Goal: Information Seeking & Learning: Learn about a topic

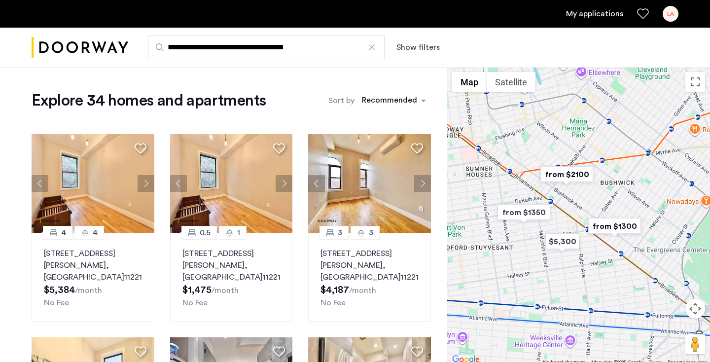
click at [599, 13] on link "My applications" at bounding box center [594, 14] width 57 height 12
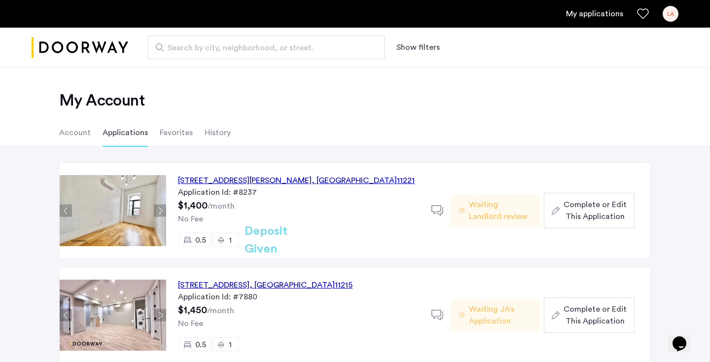
click at [191, 52] on span "Search by city, neighborhood, or street." at bounding box center [262, 48] width 189 height 12
click at [191, 52] on input "Search by city, neighborhood, or street." at bounding box center [266, 47] width 237 height 24
type input "**********"
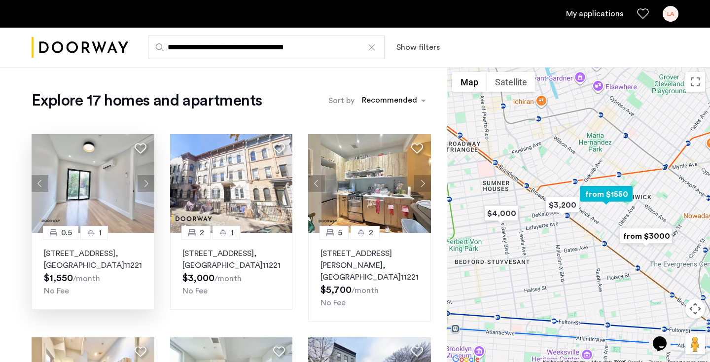
click at [141, 187] on button "Next apartment" at bounding box center [146, 183] width 17 height 17
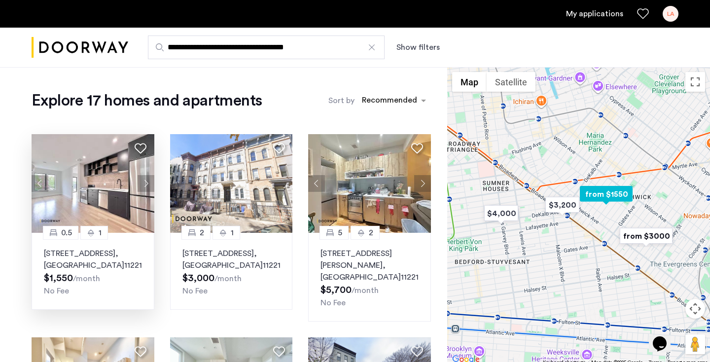
click at [141, 187] on button "Next apartment" at bounding box center [146, 183] width 17 height 17
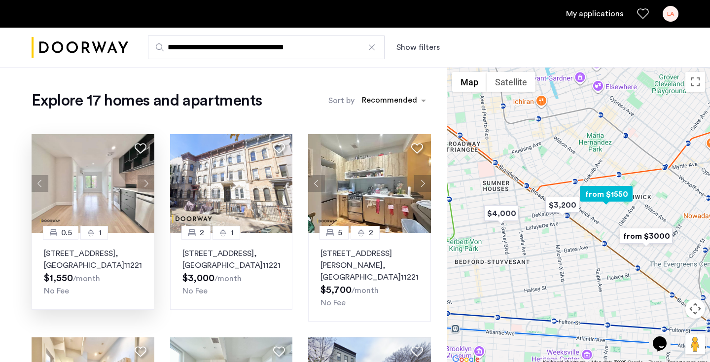
click at [141, 187] on button "Next apartment" at bounding box center [146, 183] width 17 height 17
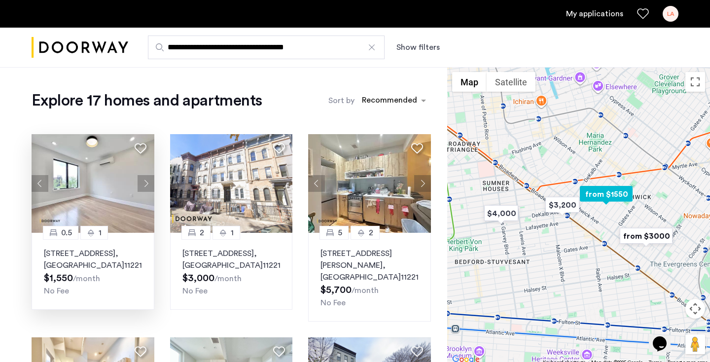
click at [141, 187] on button "Next apartment" at bounding box center [146, 183] width 17 height 17
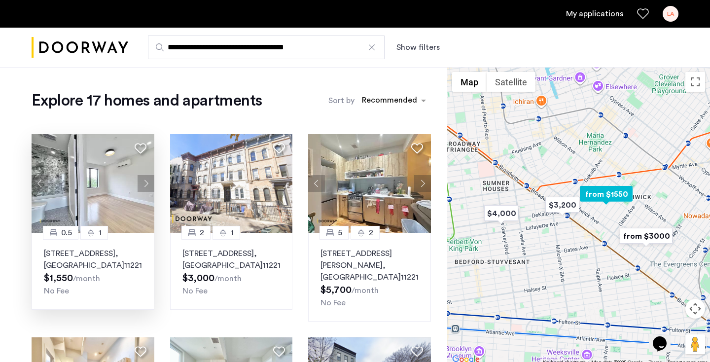
click at [141, 187] on button "Next apartment" at bounding box center [146, 183] width 17 height 17
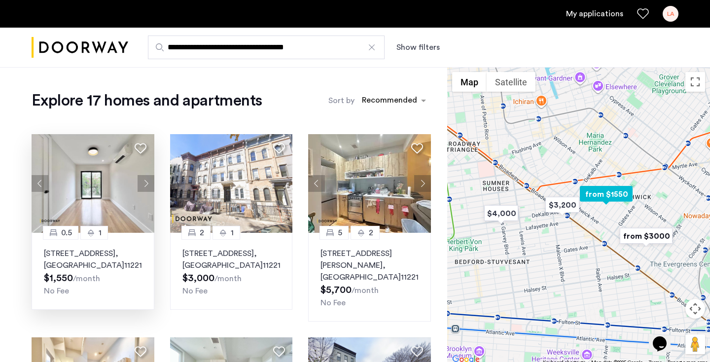
click at [141, 187] on button "Next apartment" at bounding box center [146, 183] width 17 height 17
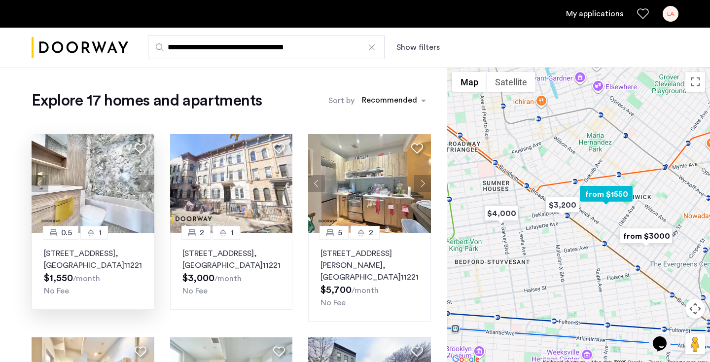
click at [42, 183] on button "Previous apartment" at bounding box center [40, 183] width 17 height 17
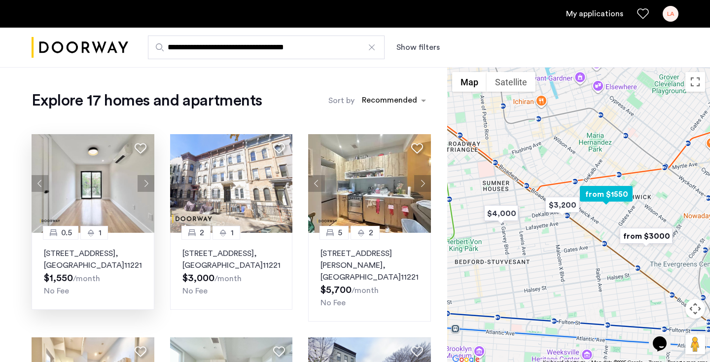
click at [143, 181] on button "Next apartment" at bounding box center [146, 183] width 17 height 17
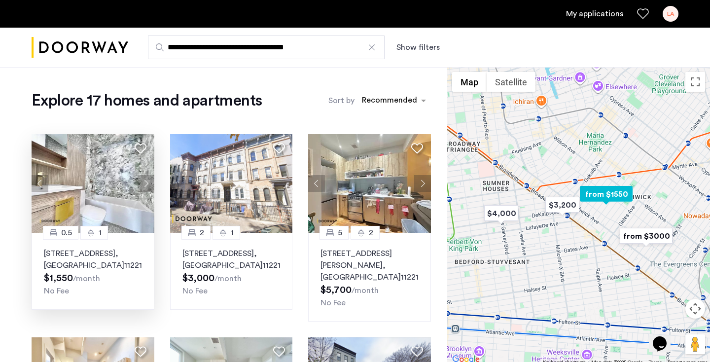
click at [143, 181] on button "Next apartment" at bounding box center [146, 183] width 17 height 17
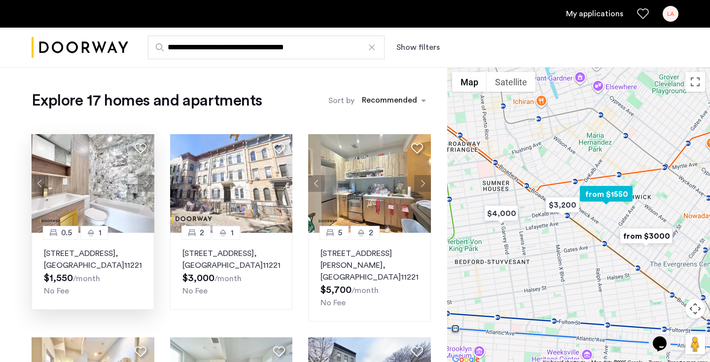
click at [143, 181] on button "Next apartment" at bounding box center [146, 183] width 17 height 17
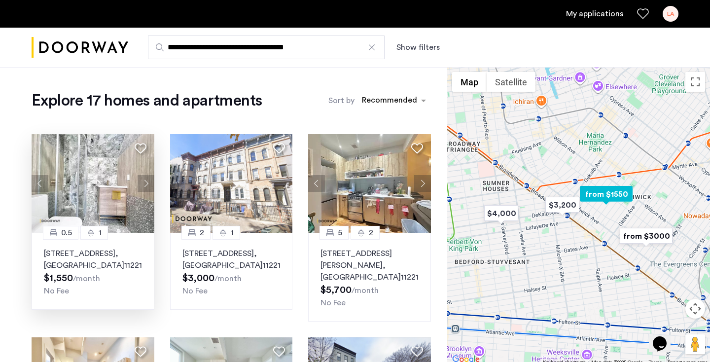
click at [143, 181] on button "Next apartment" at bounding box center [146, 183] width 17 height 17
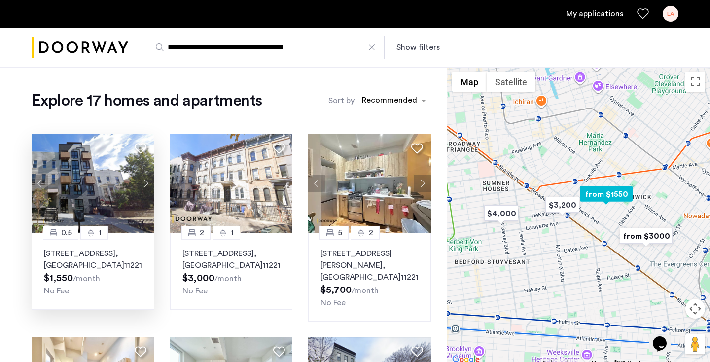
drag, startPoint x: 143, startPoint y: 181, endPoint x: 128, endPoint y: 197, distance: 22.0
click at [139, 185] on button "Next apartment" at bounding box center [146, 183] width 17 height 17
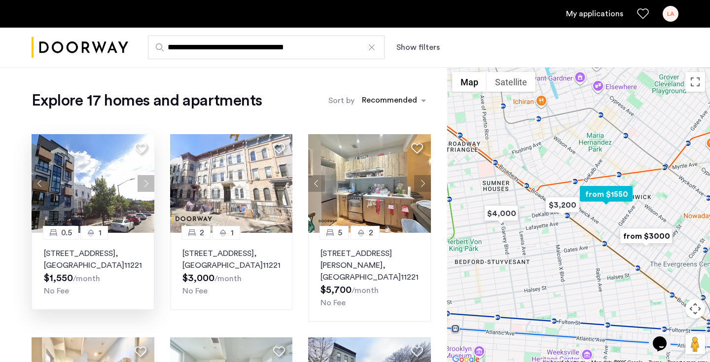
click at [63, 177] on img at bounding box center [93, 183] width 123 height 99
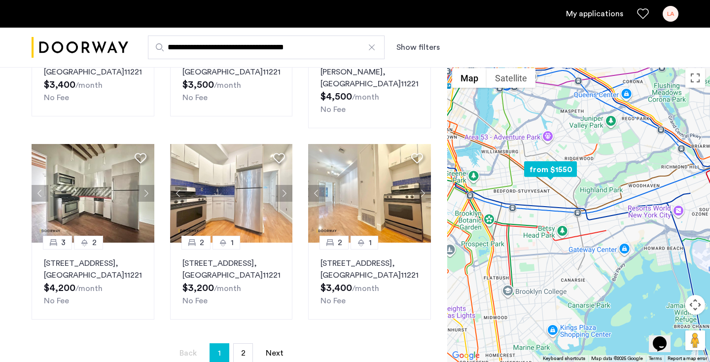
scroll to position [600, 0]
click at [242, 349] on span "2" at bounding box center [243, 353] width 4 height 8
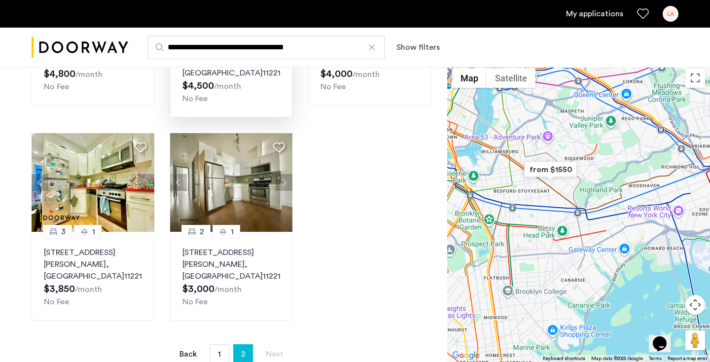
scroll to position [205, 0]
click at [222, 344] on link "page 1" at bounding box center [219, 353] width 19 height 19
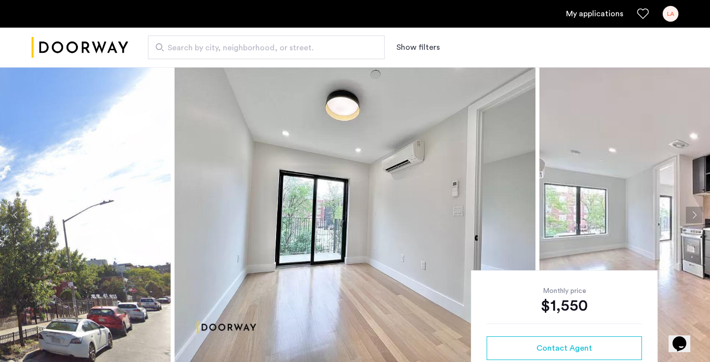
click at [692, 221] on button "Next apartment" at bounding box center [694, 215] width 17 height 17
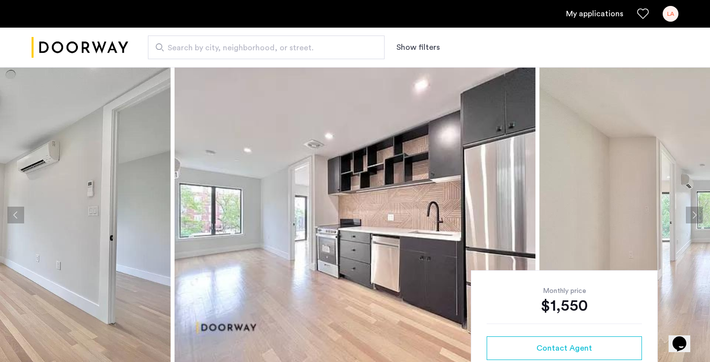
click at [692, 221] on button "Next apartment" at bounding box center [694, 215] width 17 height 17
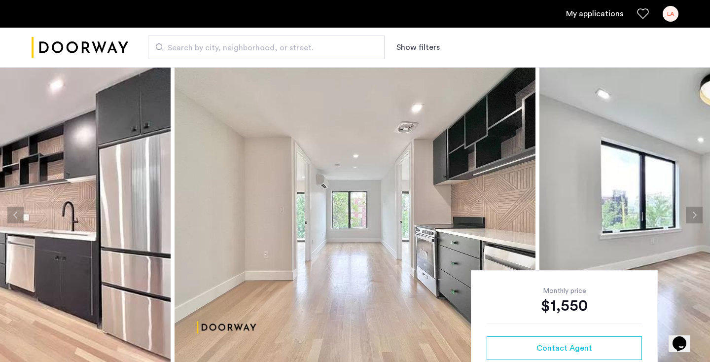
click at [21, 215] on button "Previous apartment" at bounding box center [15, 215] width 17 height 17
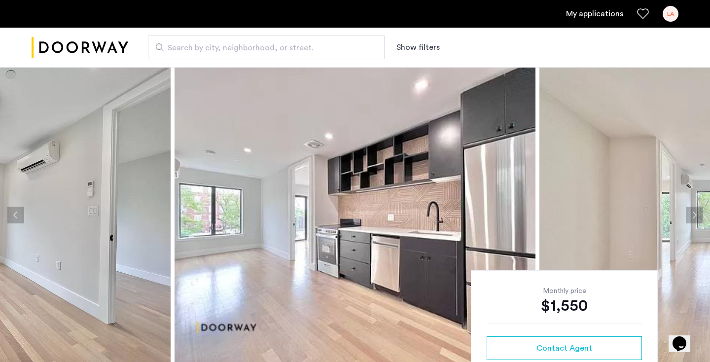
click at [690, 212] on button "Next apartment" at bounding box center [694, 215] width 17 height 17
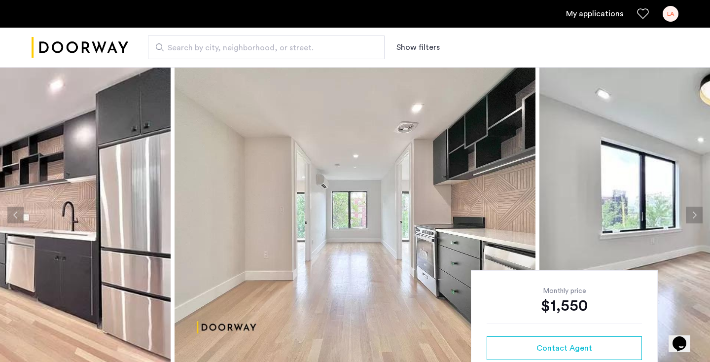
click at [690, 212] on button "Next apartment" at bounding box center [694, 215] width 17 height 17
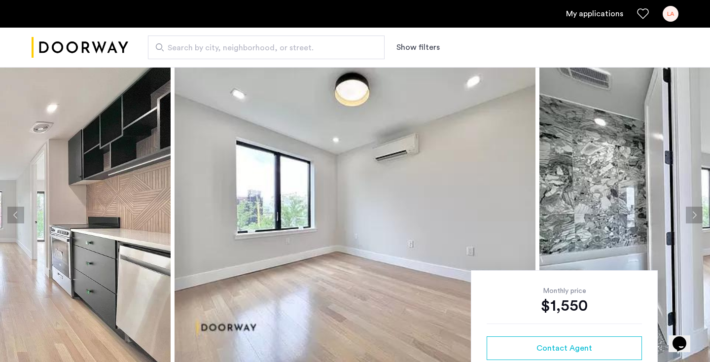
click at [690, 212] on button "Next apartment" at bounding box center [694, 215] width 17 height 17
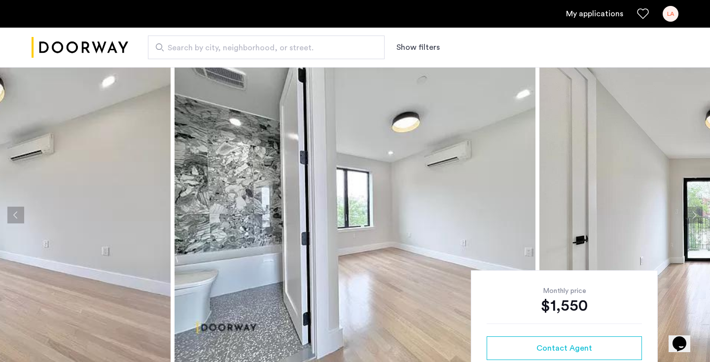
click at [690, 212] on button "Next apartment" at bounding box center [694, 215] width 17 height 17
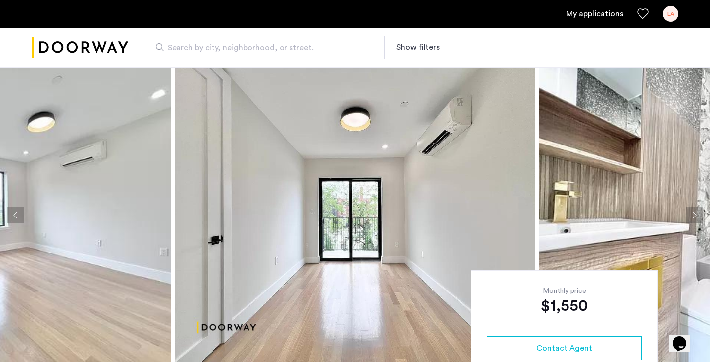
click at [690, 212] on button "Next apartment" at bounding box center [694, 215] width 17 height 17
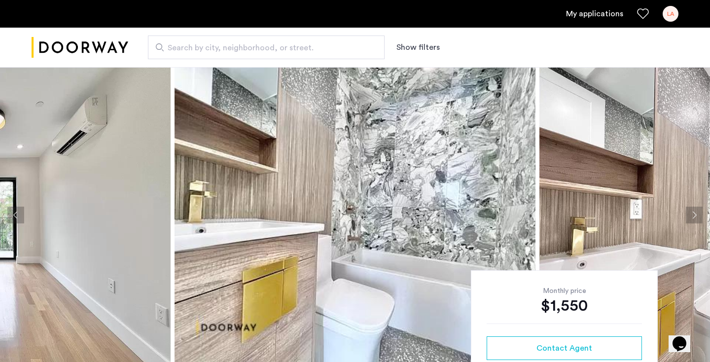
click at [690, 212] on button "Next apartment" at bounding box center [694, 215] width 17 height 17
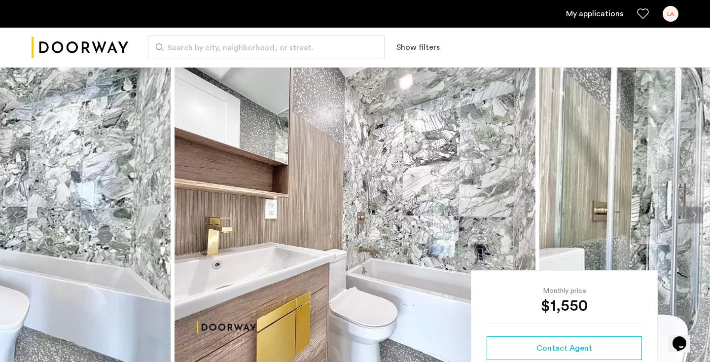
click at [690, 212] on button "Next apartment" at bounding box center [694, 215] width 17 height 17
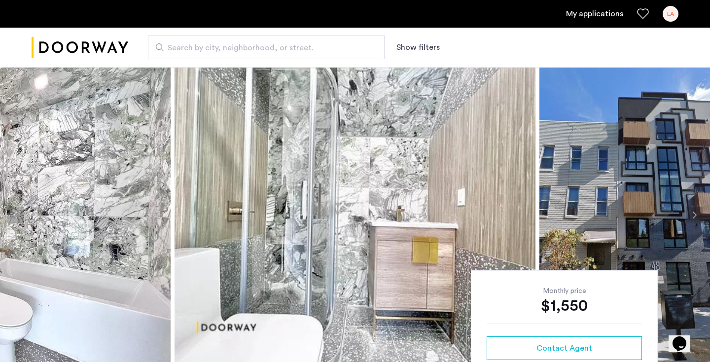
click at [690, 212] on button "Next apartment" at bounding box center [694, 215] width 17 height 17
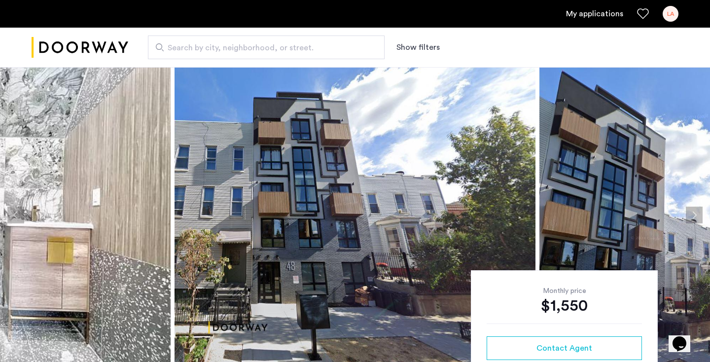
click at [695, 211] on button "Next apartment" at bounding box center [694, 215] width 17 height 17
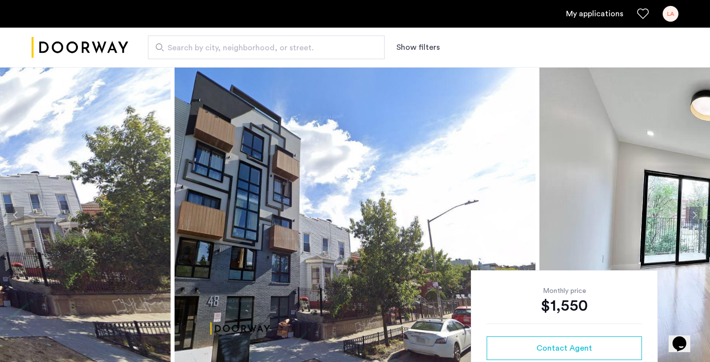
click at [695, 211] on button "Next apartment" at bounding box center [694, 215] width 17 height 17
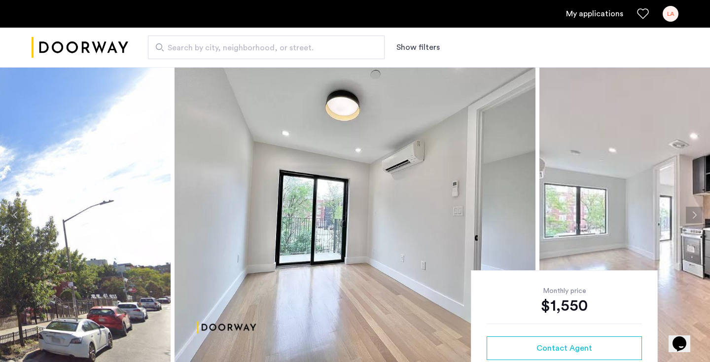
click at [698, 211] on button "Next apartment" at bounding box center [694, 215] width 17 height 17
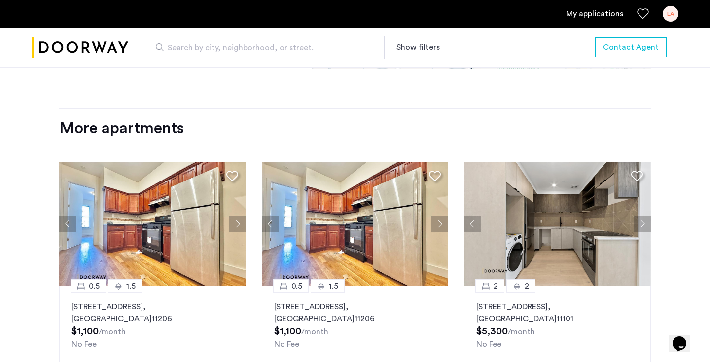
scroll to position [1032, 0]
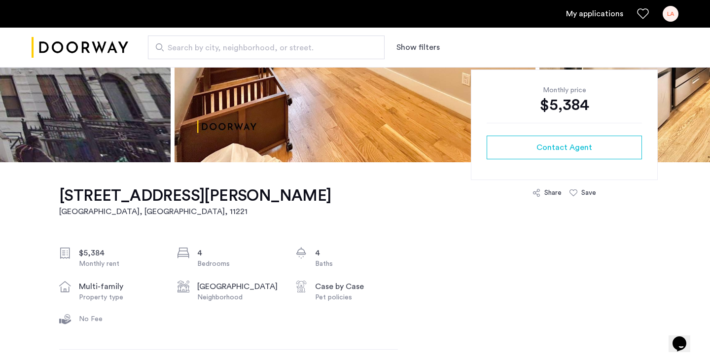
scroll to position [201, 0]
click at [99, 48] on img "Cazamio logo" at bounding box center [80, 47] width 97 height 37
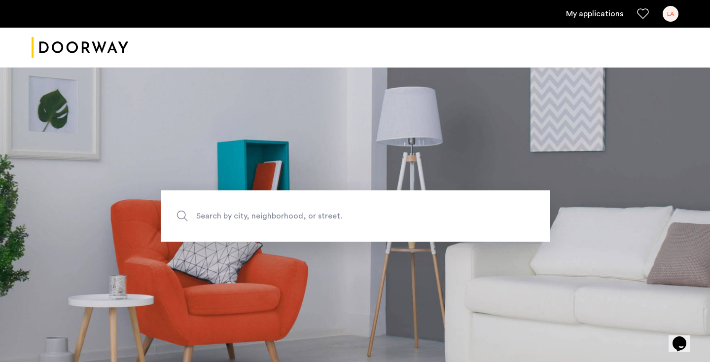
scroll to position [147, 0]
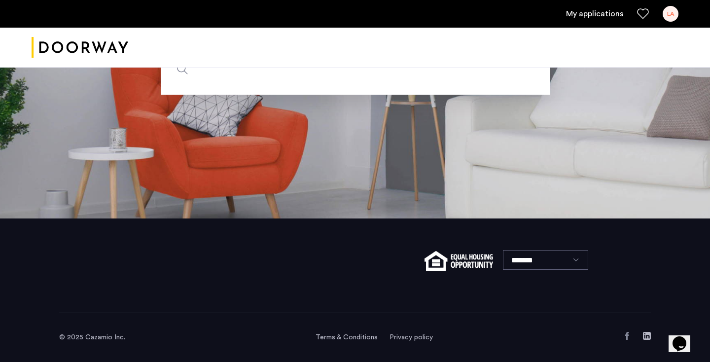
click at [321, 86] on input "Search by city, neighborhood, or street." at bounding box center [355, 68] width 389 height 51
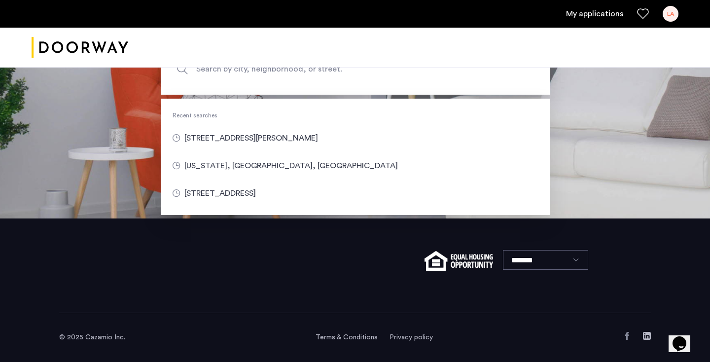
click at [605, 17] on link "My applications" at bounding box center [594, 14] width 57 height 12
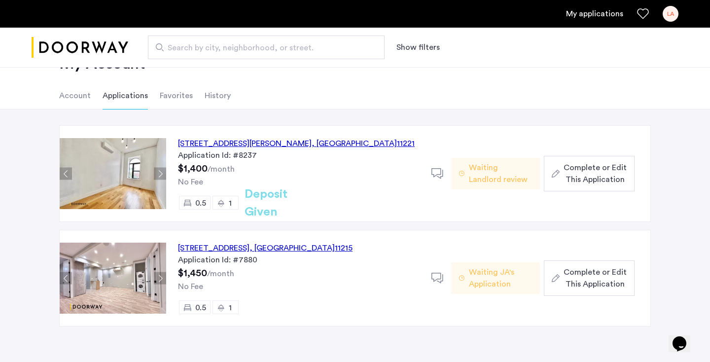
scroll to position [41, 0]
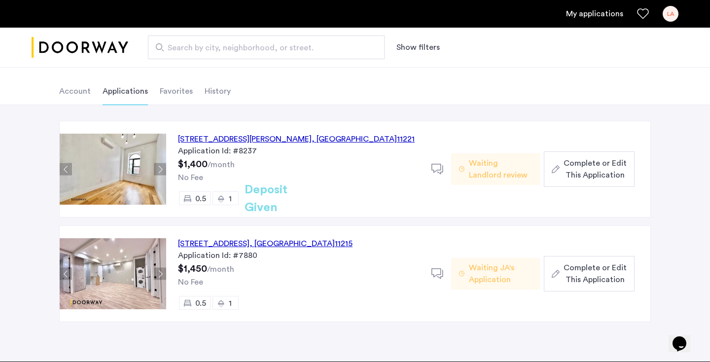
click at [294, 38] on input "Search by city, neighborhood, or street." at bounding box center [266, 47] width 237 height 24
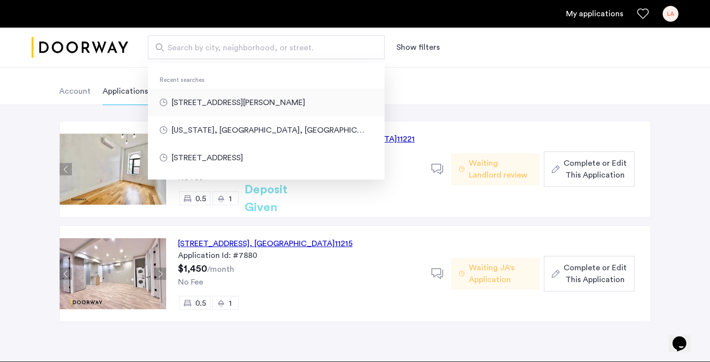
type input "**********"
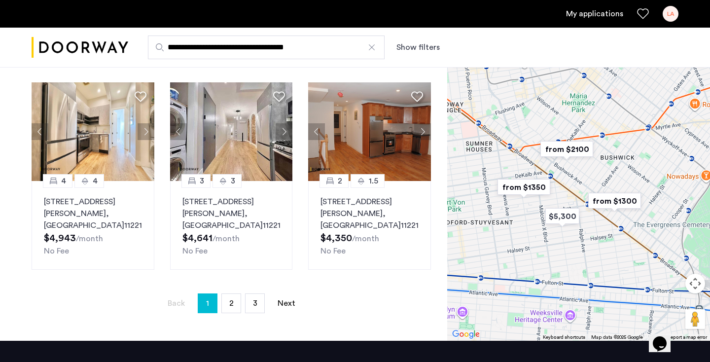
scroll to position [665, 0]
